Goal: Task Accomplishment & Management: Manage account settings

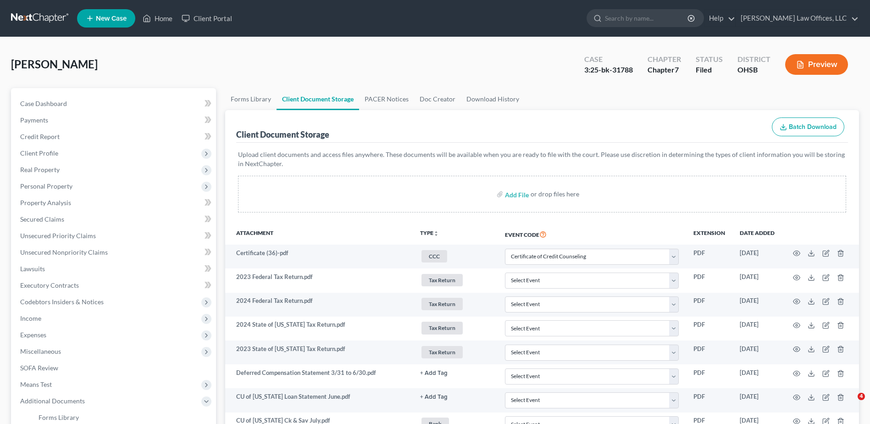
select select "7"
select select "52"
select select "37"
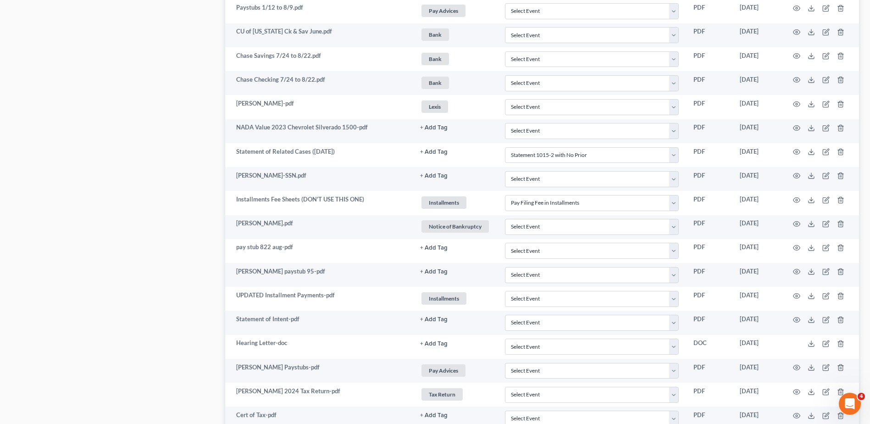
scroll to position [1113, 0]
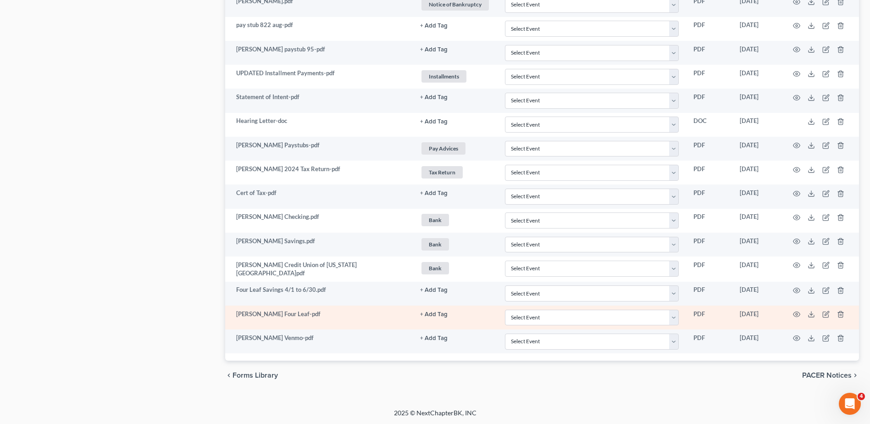
click at [432, 311] on button "+ Add Tag" at bounding box center [434, 314] width 28 height 6
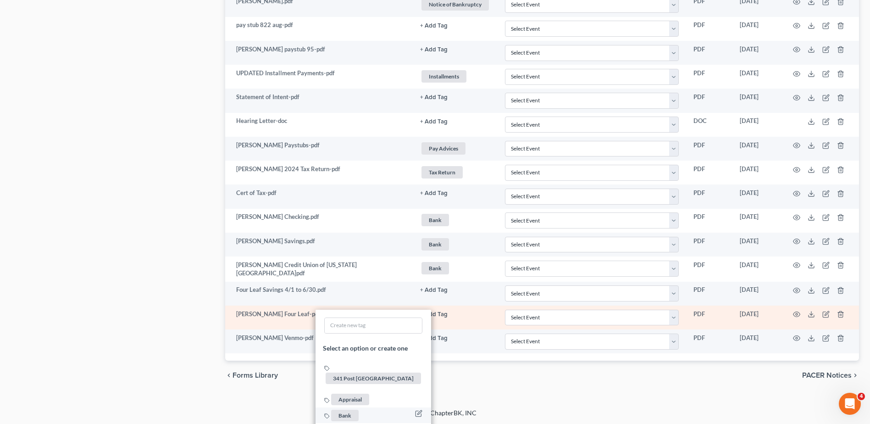
click at [348, 409] on span "Bank" at bounding box center [345, 414] width 28 height 11
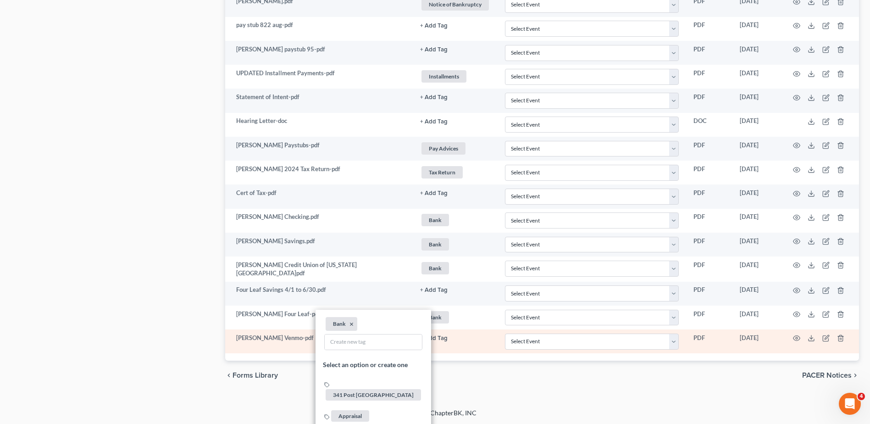
click at [434, 339] on button "+ Add Tag" at bounding box center [434, 338] width 28 height 6
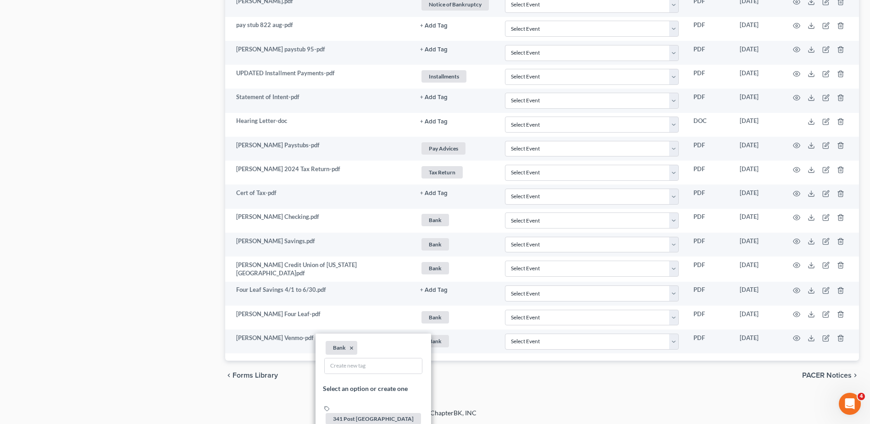
click at [496, 375] on div "chevron_left Forms Library PACER Notices chevron_right" at bounding box center [542, 374] width 634 height 29
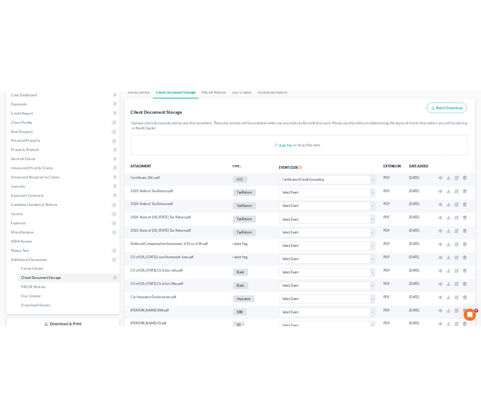
scroll to position [0, 0]
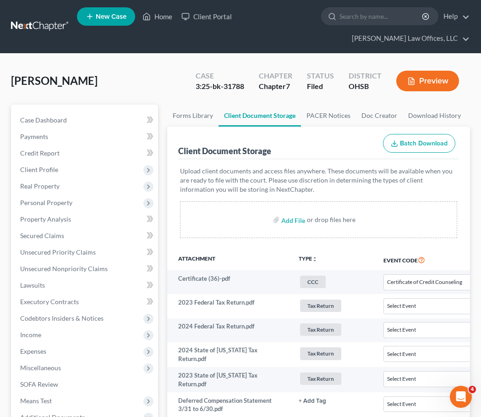
select select "7"
select select "52"
select select "37"
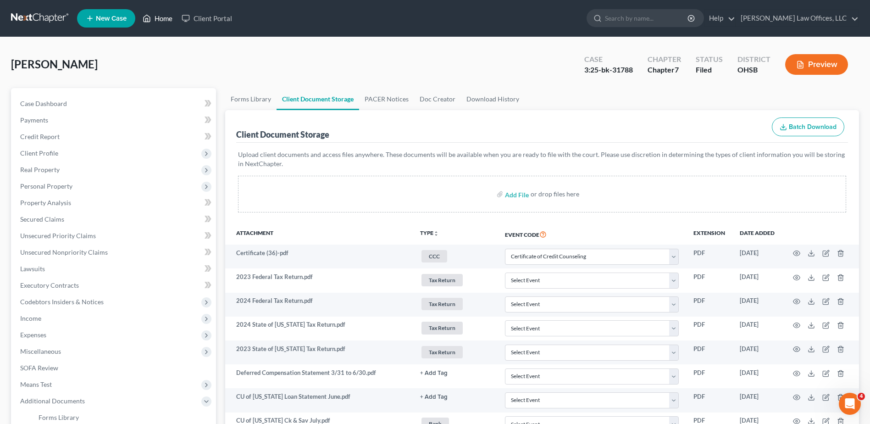
drag, startPoint x: 164, startPoint y: 20, endPoint x: 353, endPoint y: 75, distance: 196.8
click at [164, 20] on link "Home" at bounding box center [157, 18] width 39 height 17
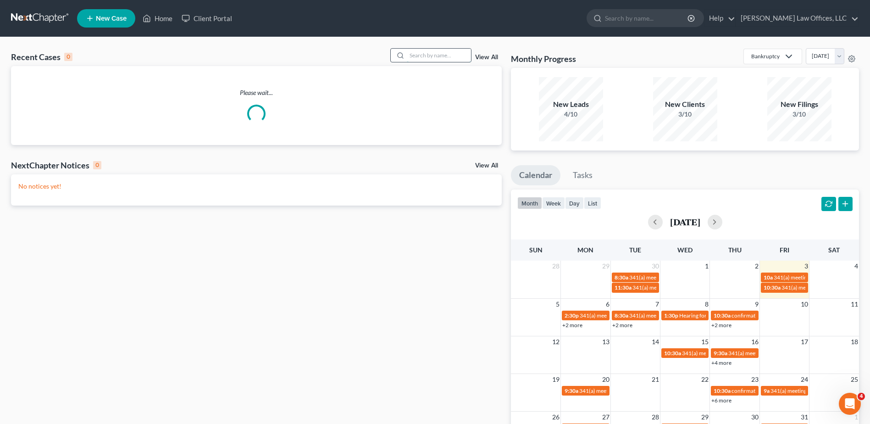
click at [452, 57] on input "search" at bounding box center [439, 55] width 64 height 13
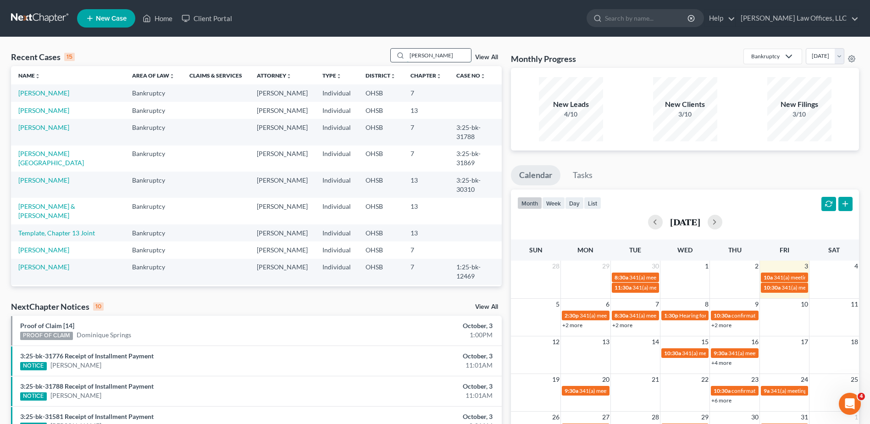
type input "[PERSON_NAME]"
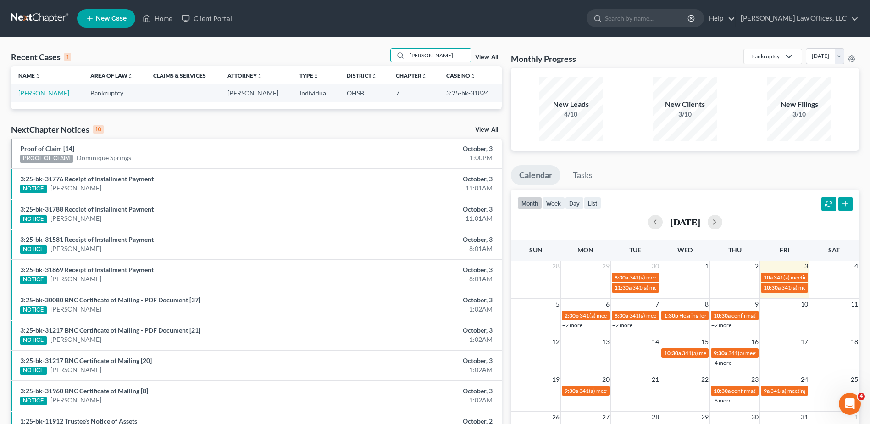
click at [21, 90] on link "[PERSON_NAME]" at bounding box center [43, 93] width 51 height 8
select select "0"
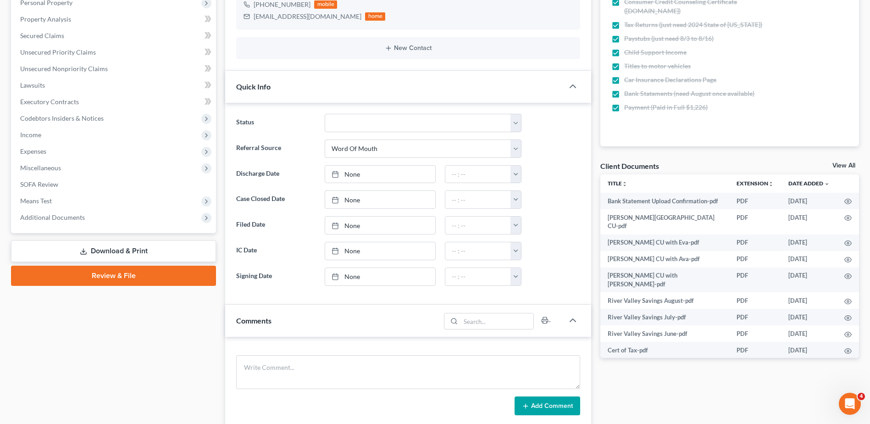
scroll to position [229, 0]
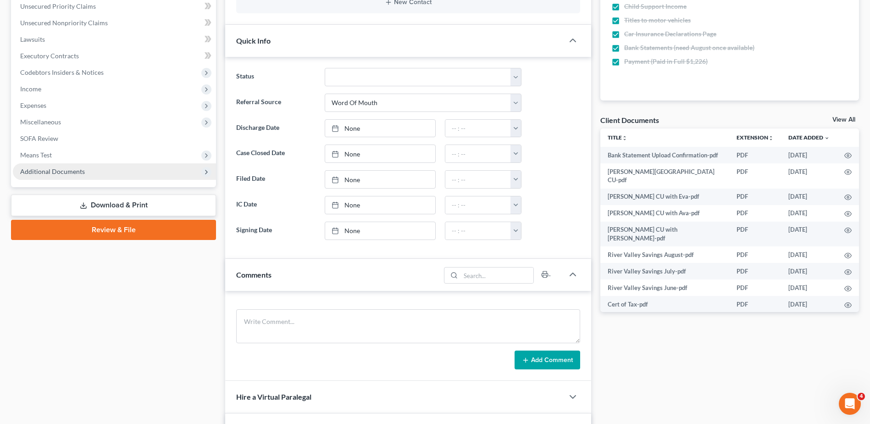
click at [70, 176] on span "Additional Documents" at bounding box center [114, 171] width 203 height 17
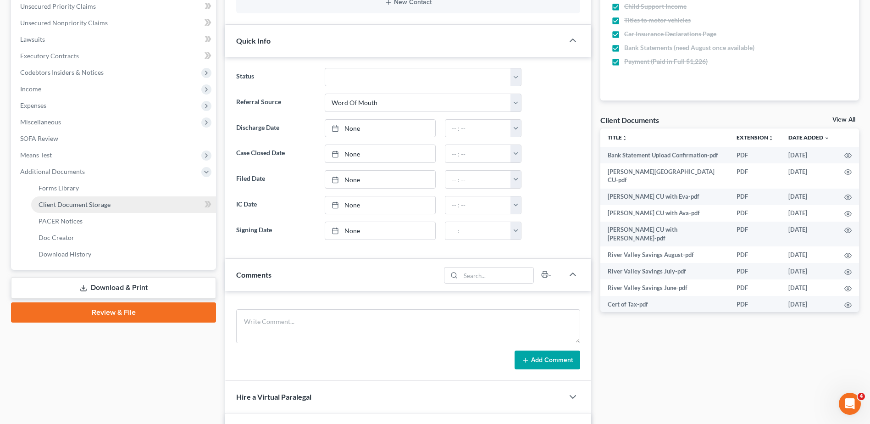
click at [75, 201] on span "Client Document Storage" at bounding box center [75, 204] width 72 height 8
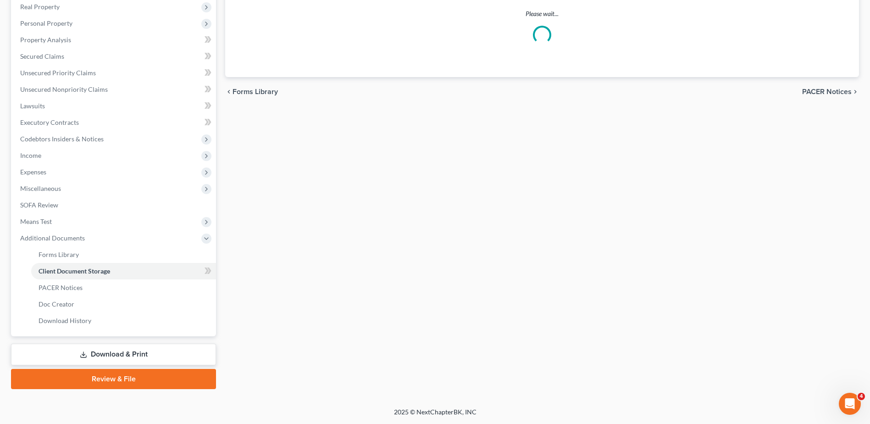
scroll to position [116, 0]
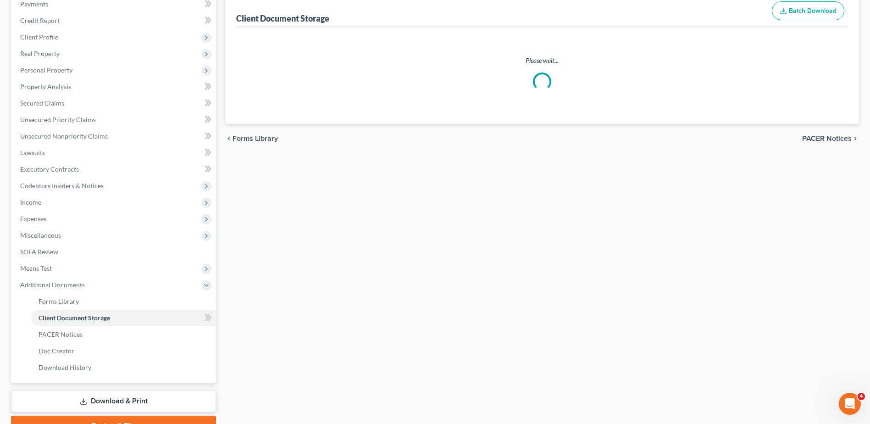
select select "7"
select select "52"
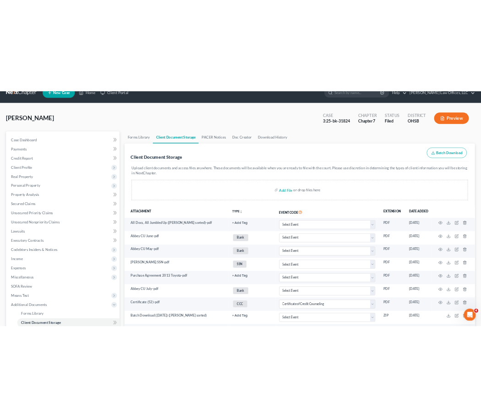
scroll to position [0, 0]
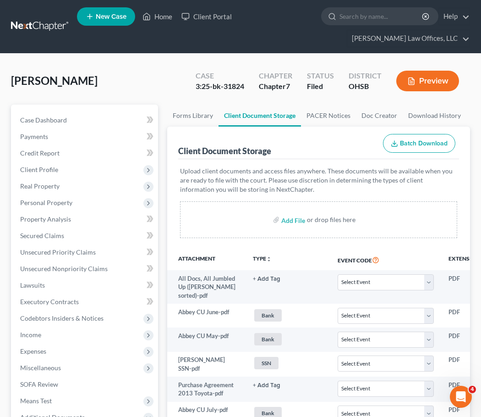
select select "7"
select select "52"
select select "7"
select select "52"
